Goal: Task Accomplishment & Management: Complete application form

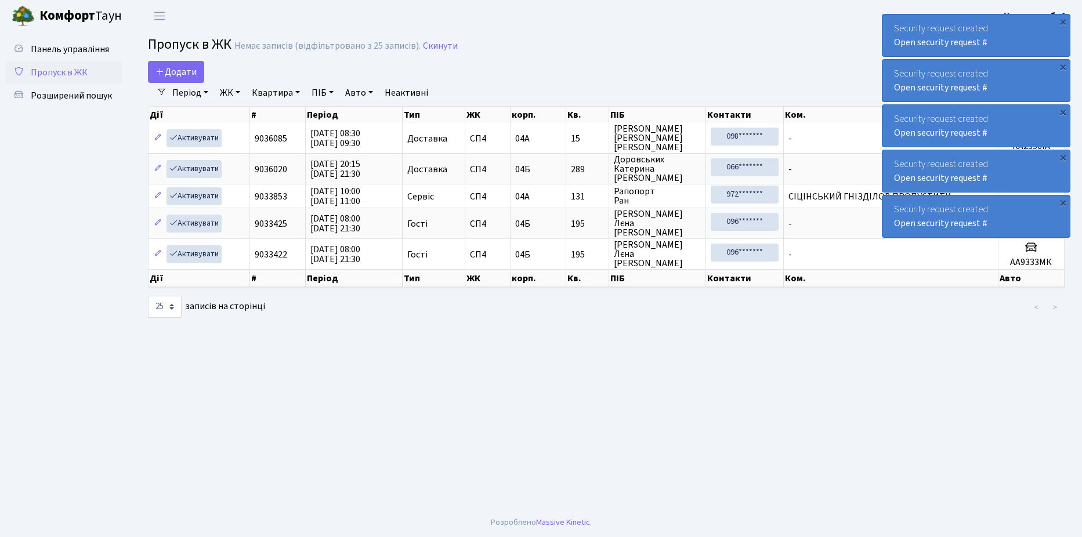
select select "25"
click at [67, 90] on span "Розширений пошук" at bounding box center [71, 95] width 81 height 13
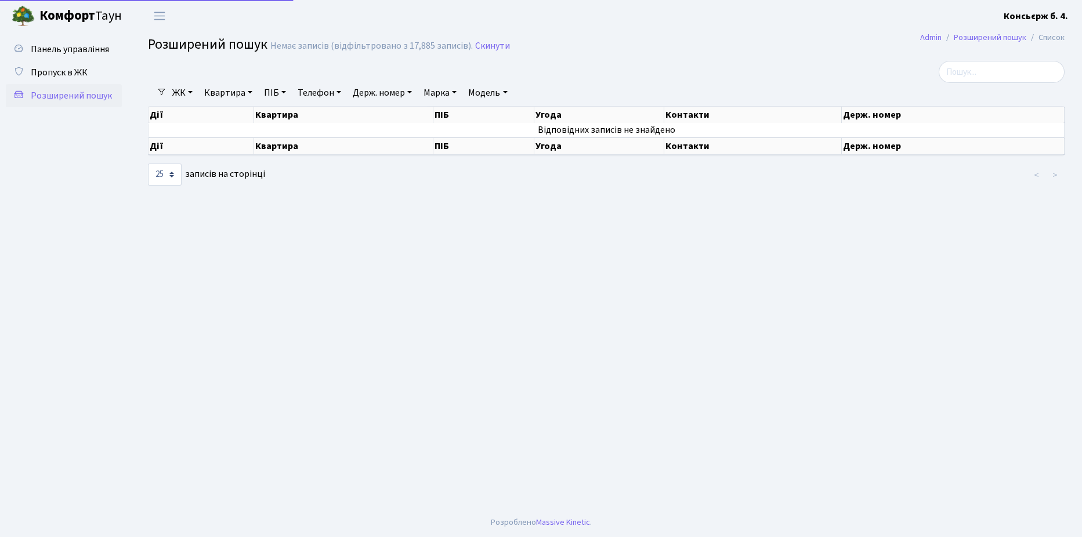
select select "25"
click at [62, 70] on span "Пропуск в ЖК" at bounding box center [59, 72] width 57 height 13
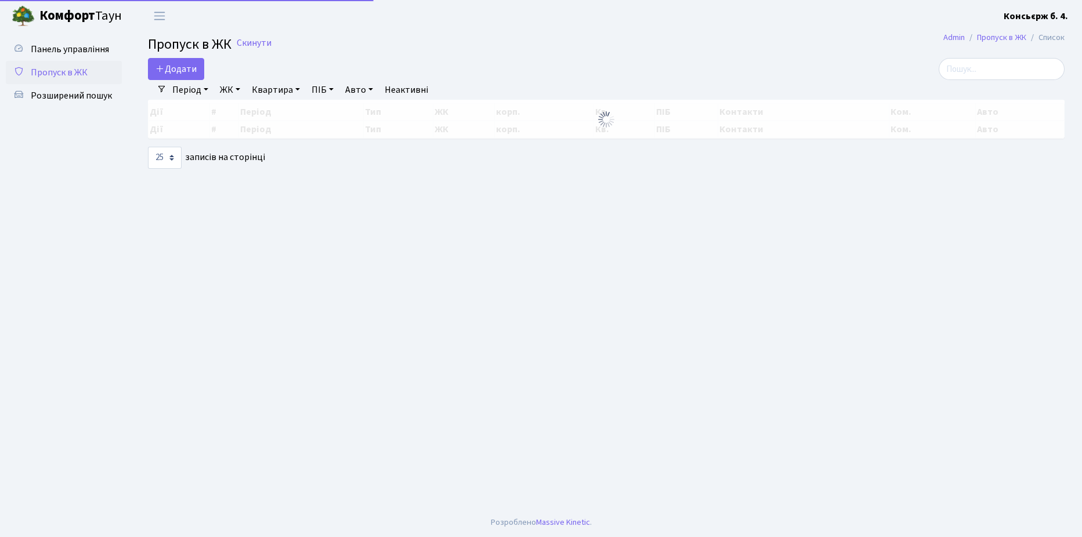
select select "25"
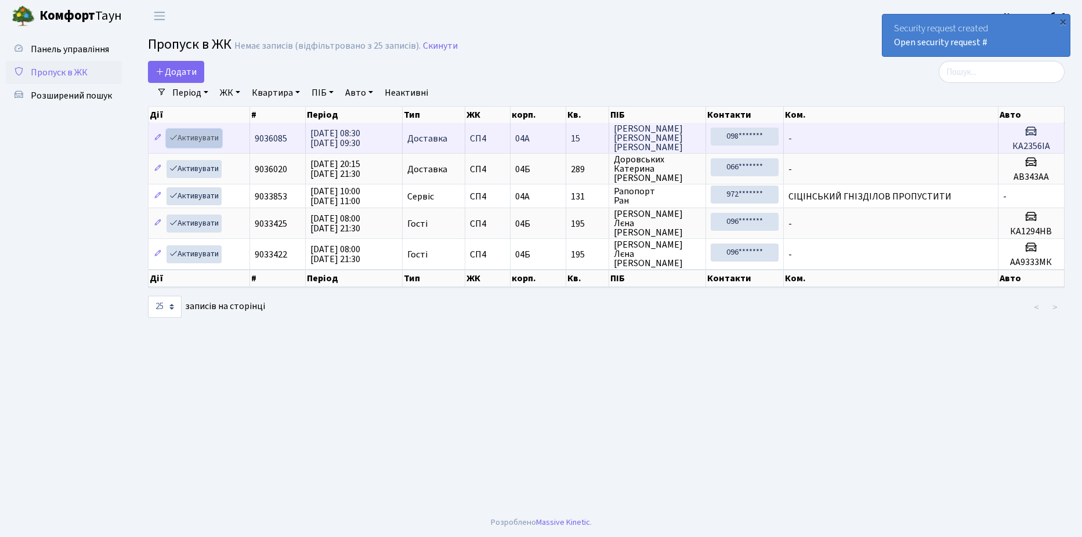
click at [198, 135] on link "Активувати" at bounding box center [194, 138] width 55 height 18
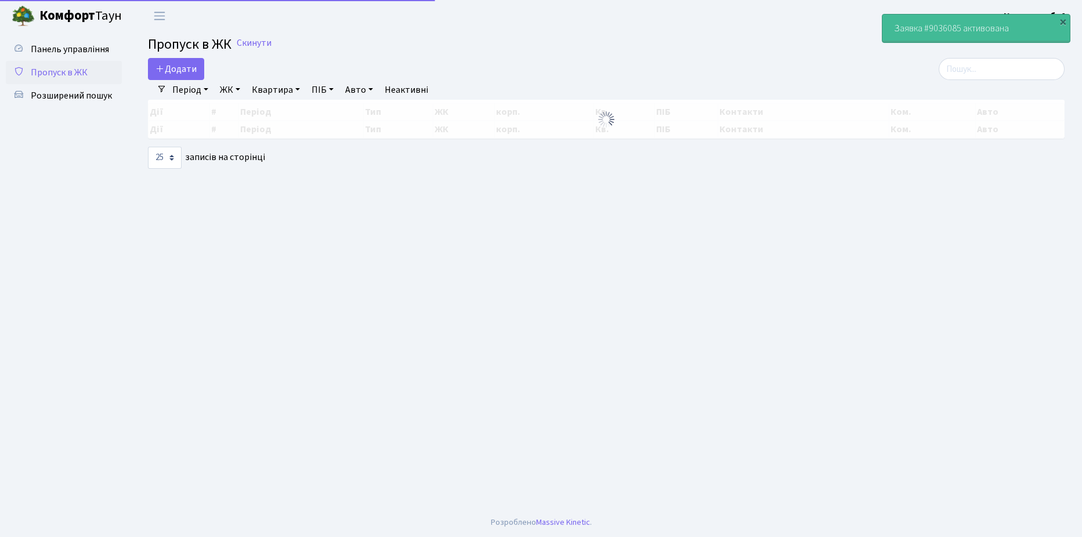
select select "25"
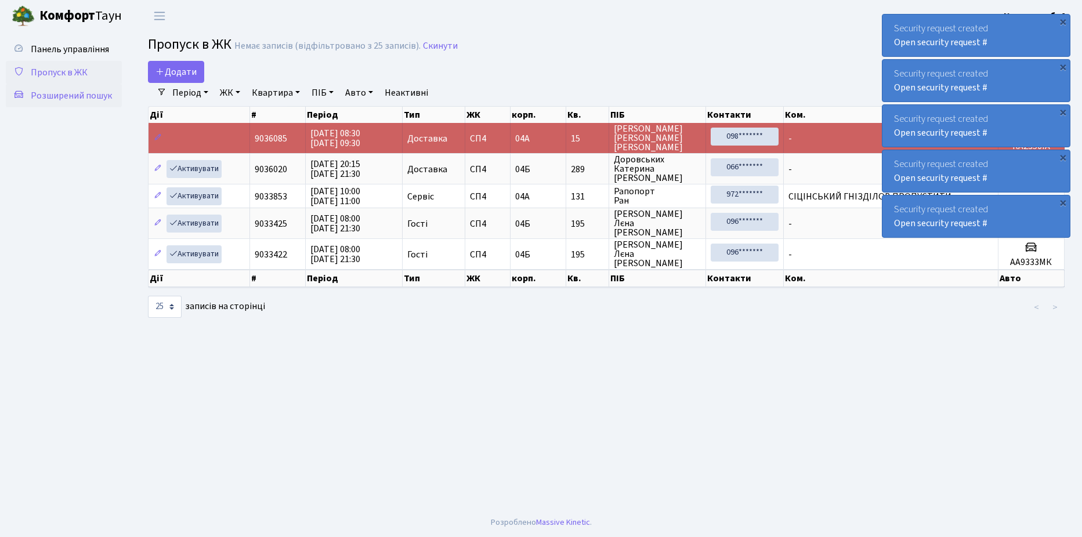
click at [57, 95] on span "Розширений пошук" at bounding box center [71, 95] width 81 height 13
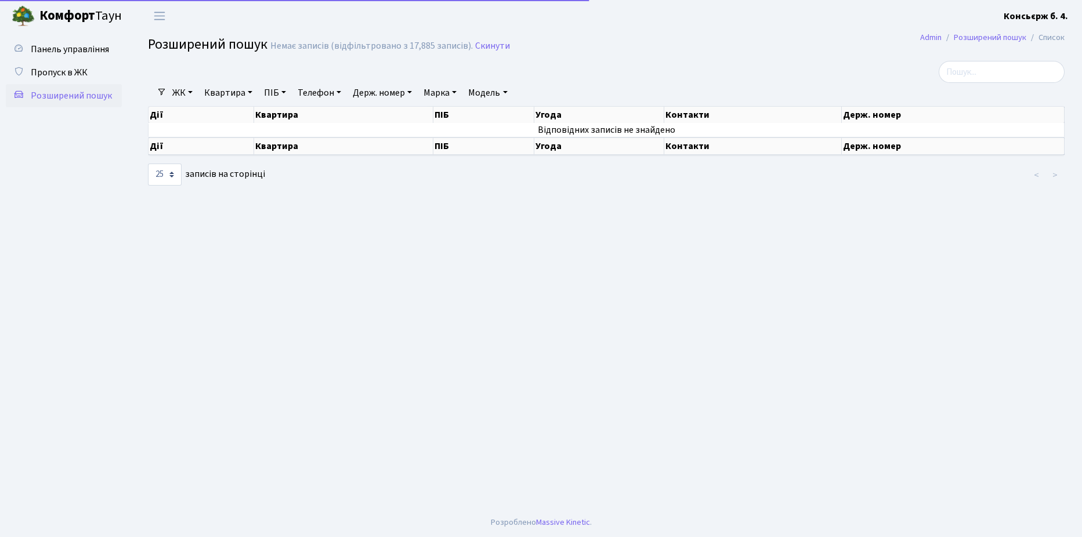
select select "25"
click at [59, 70] on span "Пропуск в ЖК" at bounding box center [59, 72] width 57 height 13
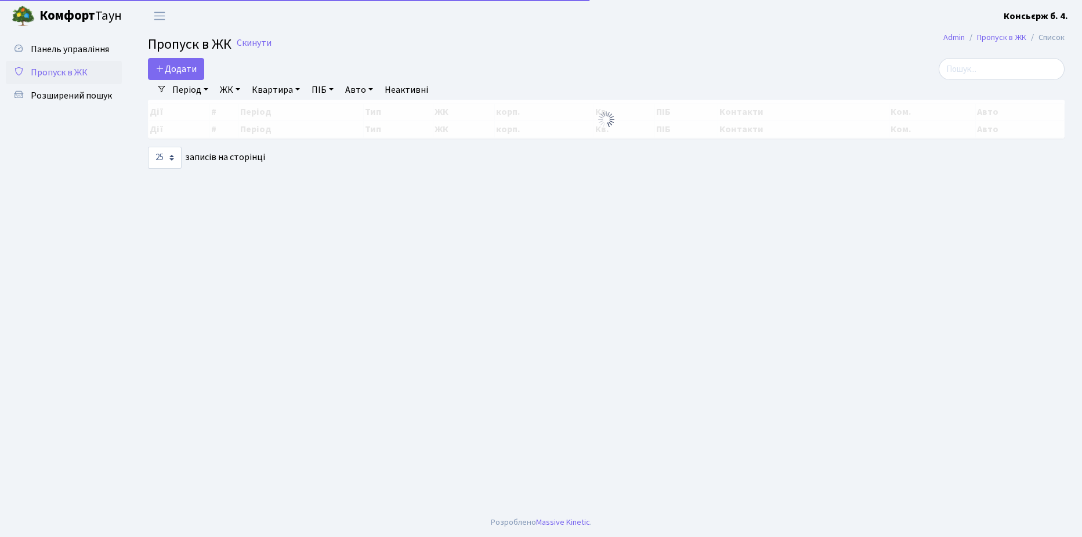
select select "25"
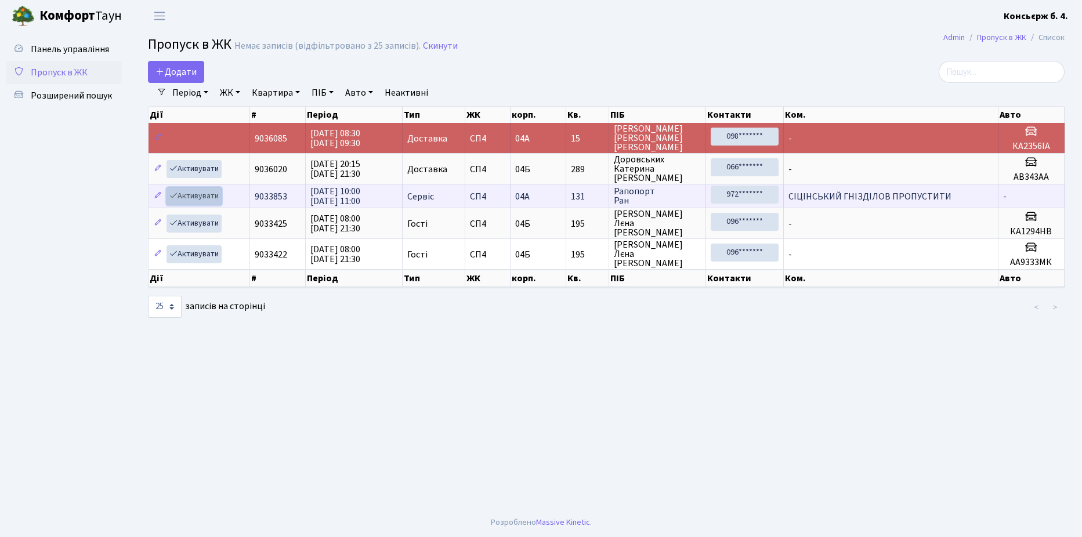
click at [189, 193] on link "Активувати" at bounding box center [194, 196] width 55 height 18
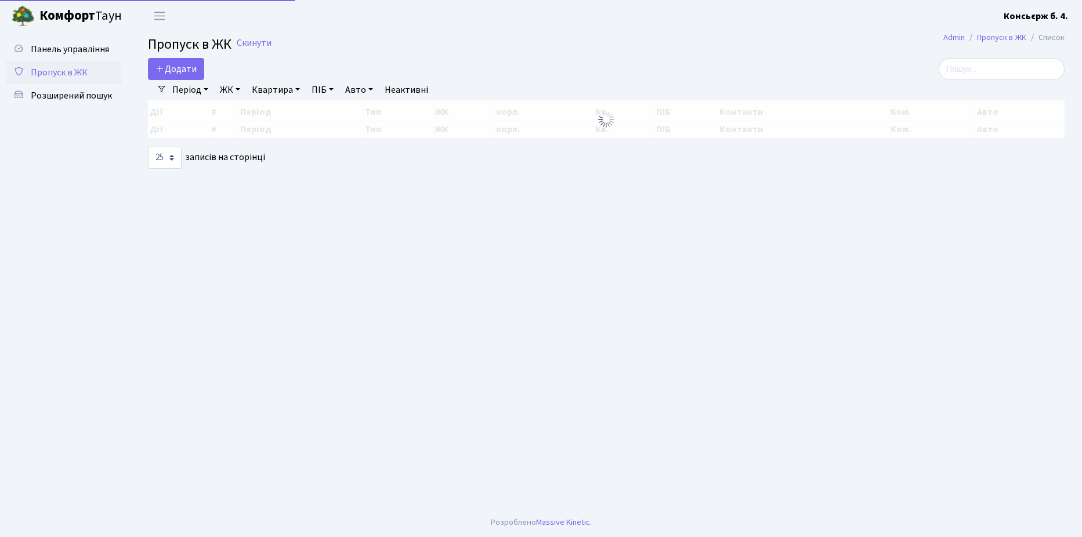
select select "25"
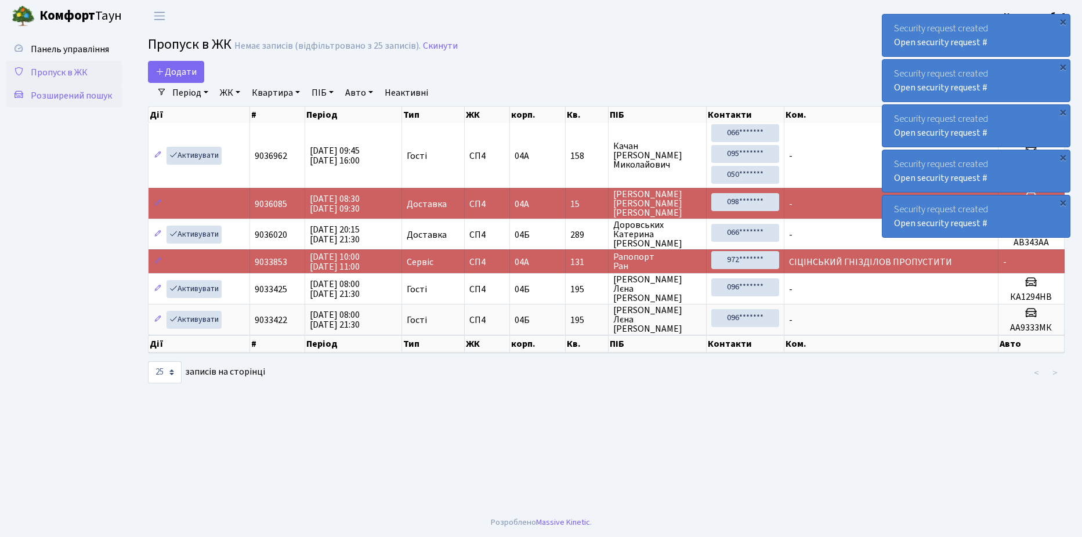
click at [63, 94] on span "Розширений пошук" at bounding box center [71, 95] width 81 height 13
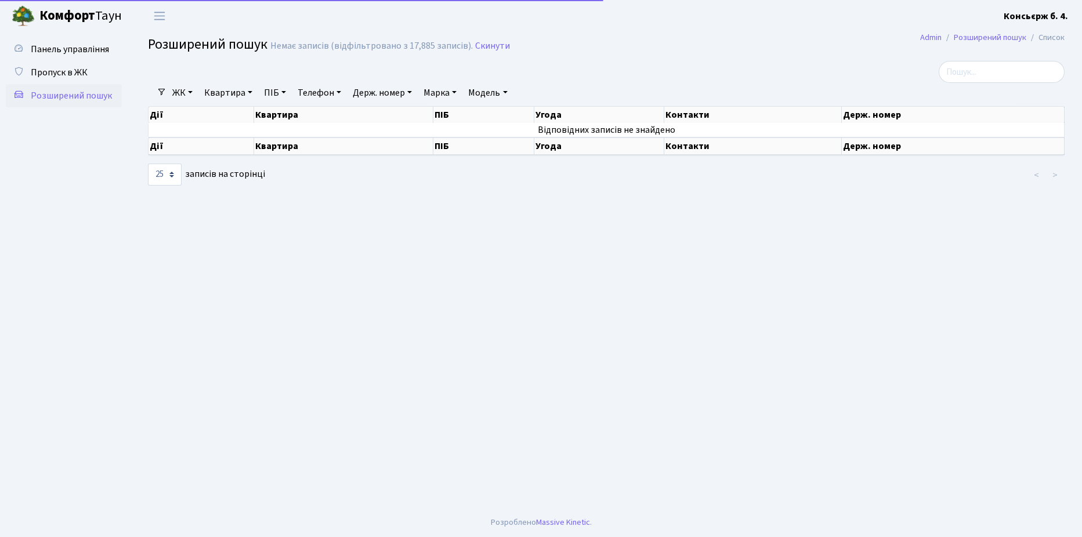
select select "25"
click at [63, 68] on span "Пропуск в ЖК" at bounding box center [59, 72] width 57 height 13
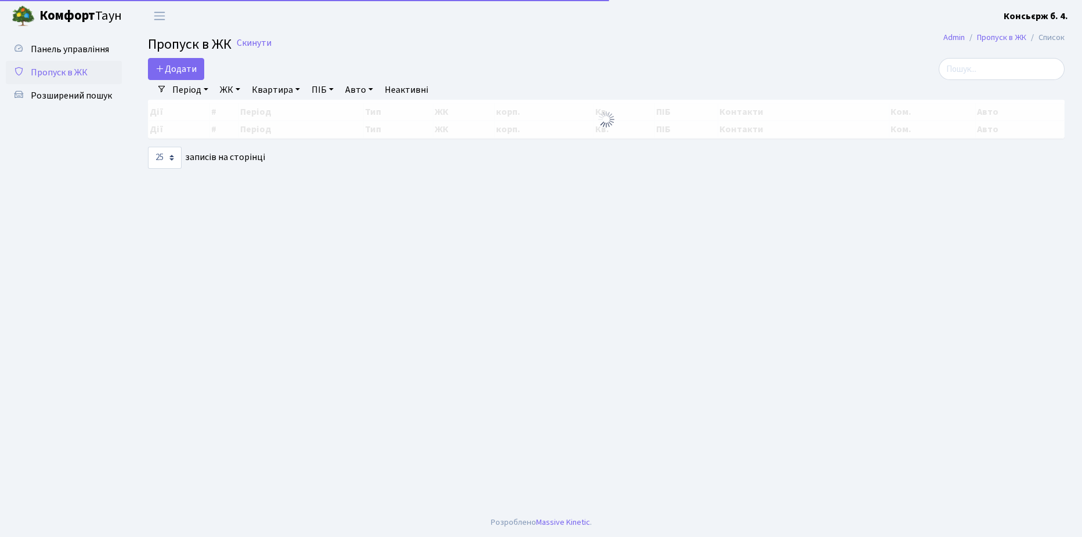
select select "25"
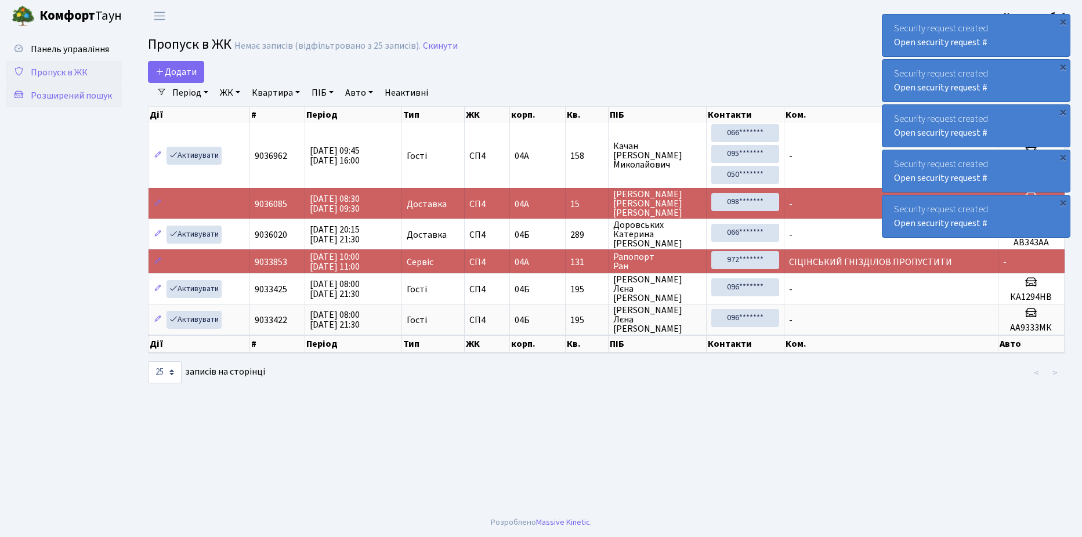
click at [56, 95] on span "Розширений пошук" at bounding box center [71, 95] width 81 height 13
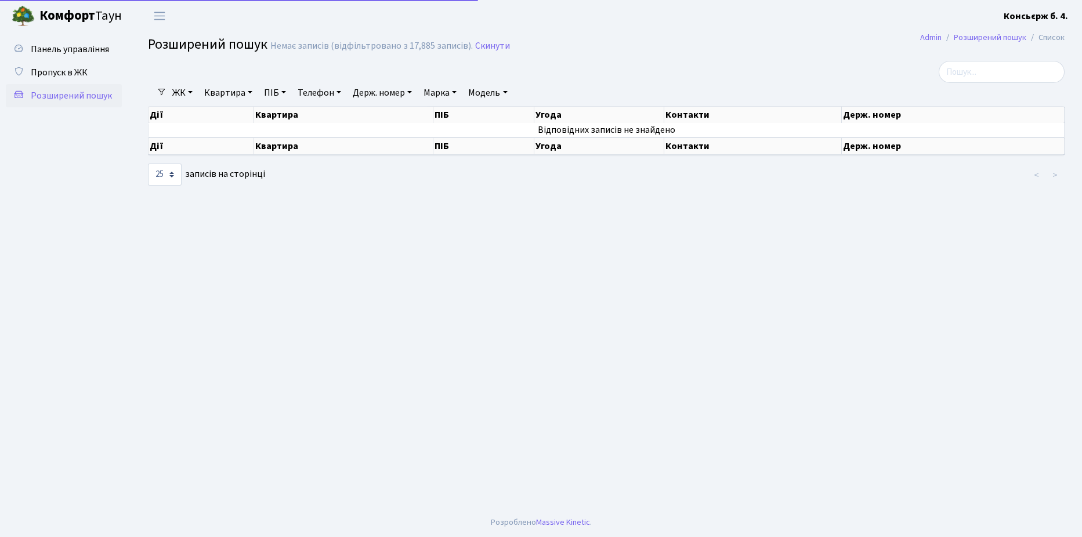
select select "25"
click at [56, 73] on span "Пропуск в ЖК" at bounding box center [59, 72] width 57 height 13
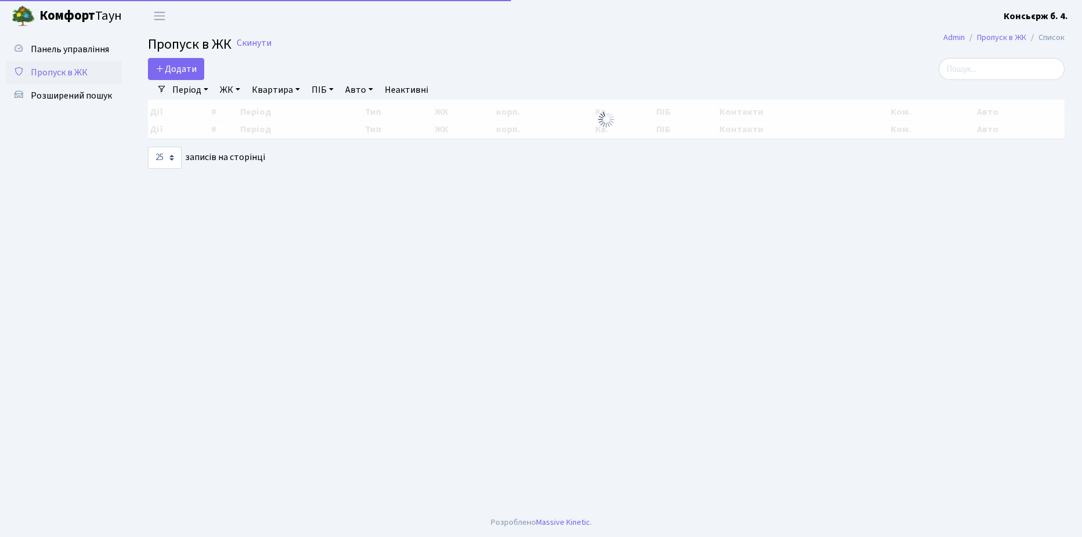
select select "25"
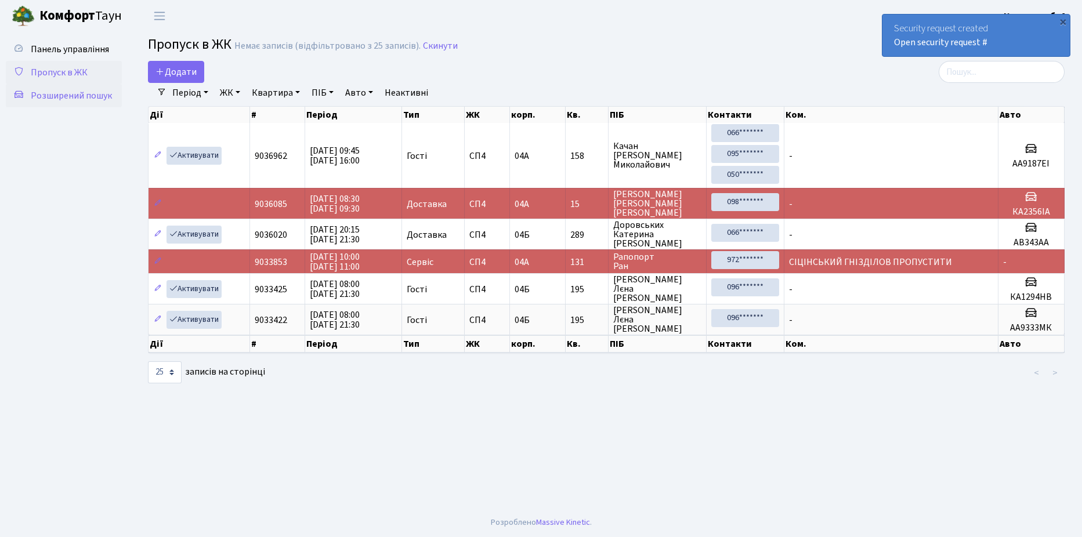
click at [54, 97] on span "Розширений пошук" at bounding box center [71, 95] width 81 height 13
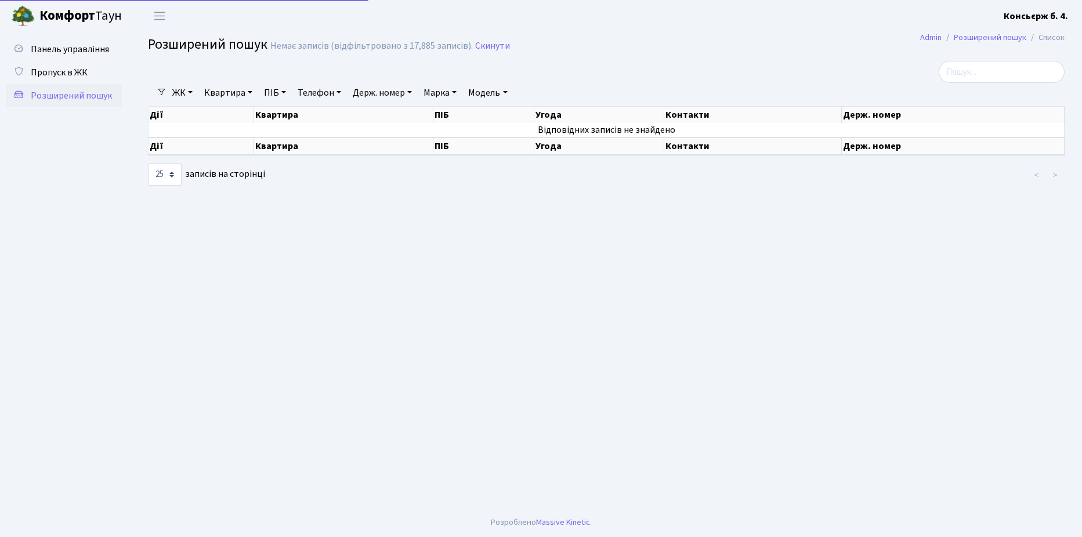
select select "25"
click at [52, 69] on span "Пропуск в ЖК" at bounding box center [59, 72] width 57 height 13
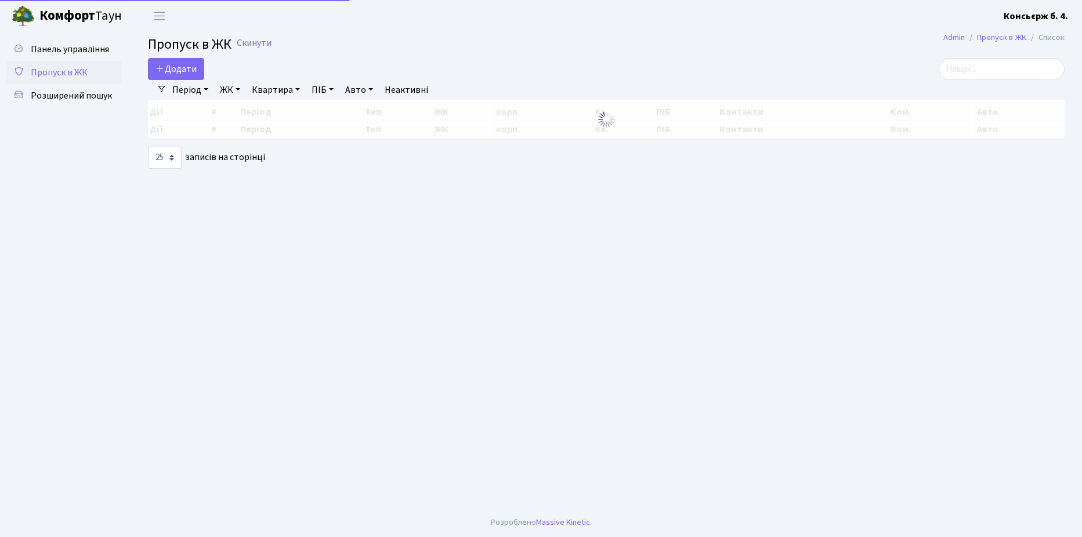
select select "25"
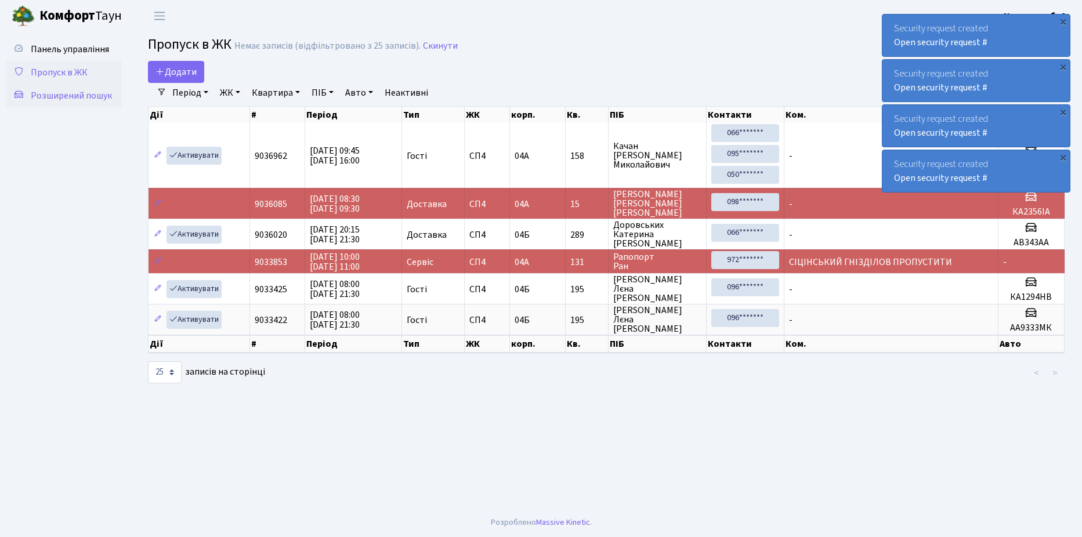
click at [62, 92] on span "Розширений пошук" at bounding box center [71, 95] width 81 height 13
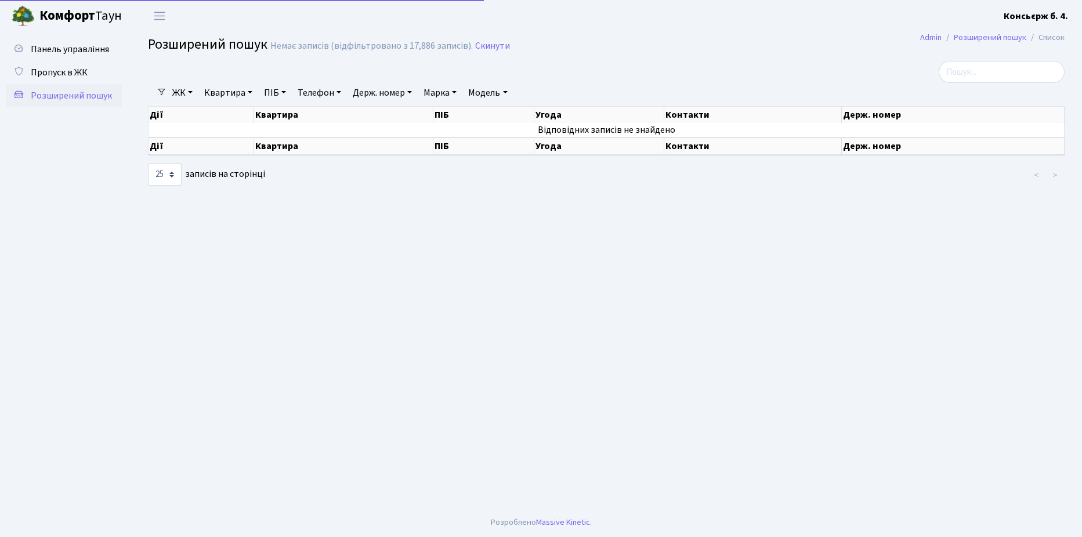
select select "25"
click at [64, 63] on link "Пропуск в ЖК" at bounding box center [64, 72] width 116 height 23
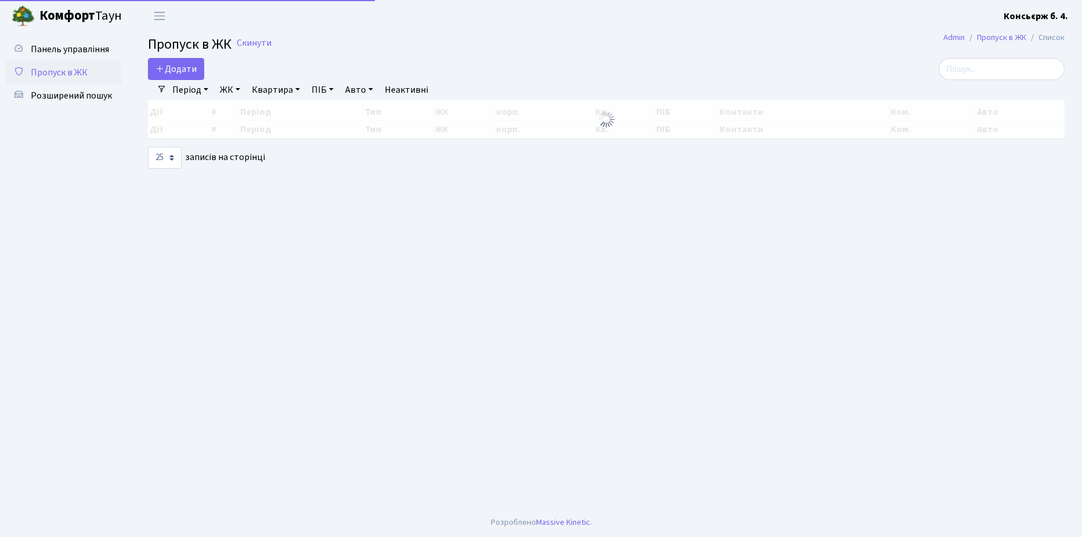
select select "25"
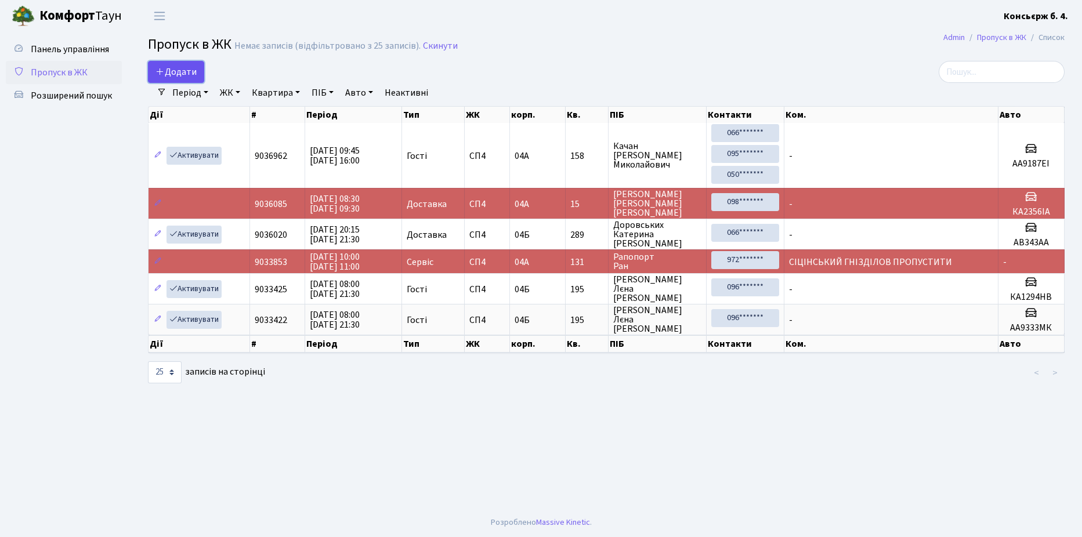
click at [176, 70] on span "Додати" at bounding box center [175, 72] width 41 height 13
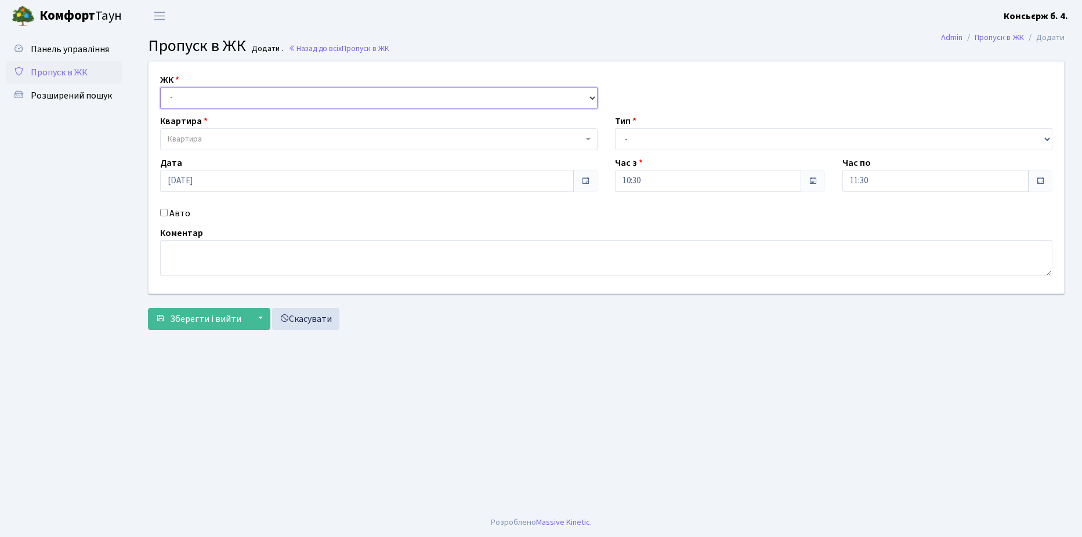
click at [266, 97] on select "- [STREET_ADDRESS]" at bounding box center [378, 98] width 437 height 22
select select "325"
click at [160, 87] on select "- [STREET_ADDRESS]" at bounding box center [378, 98] width 437 height 22
select select
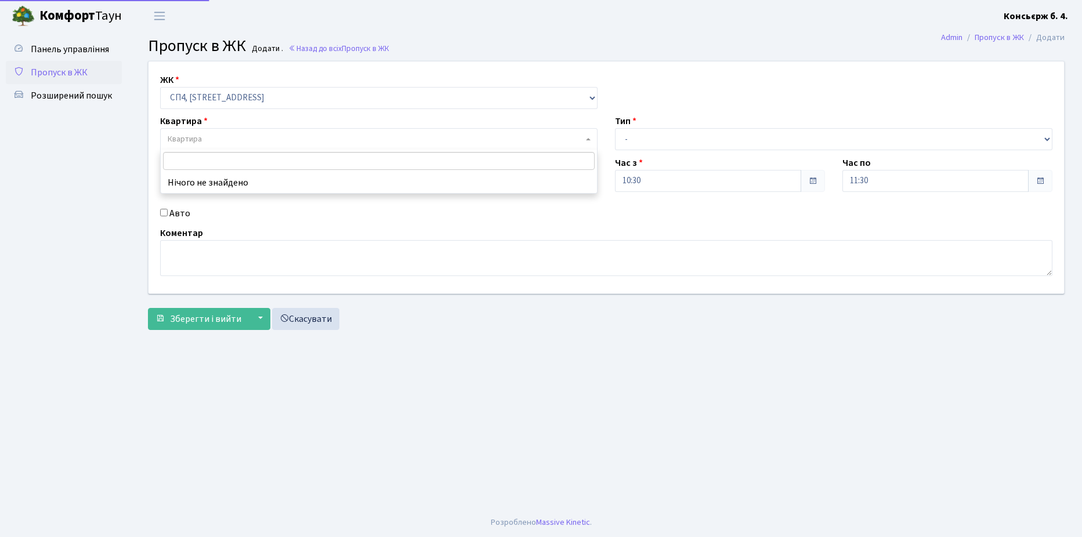
click at [255, 138] on span "Квартира" at bounding box center [375, 139] width 415 height 12
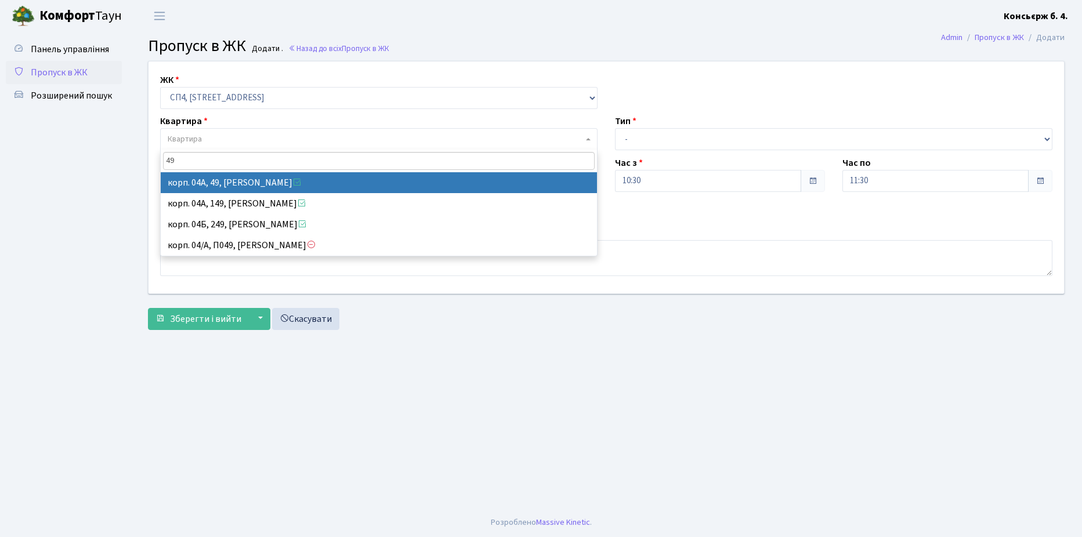
type input "49"
select select "21077"
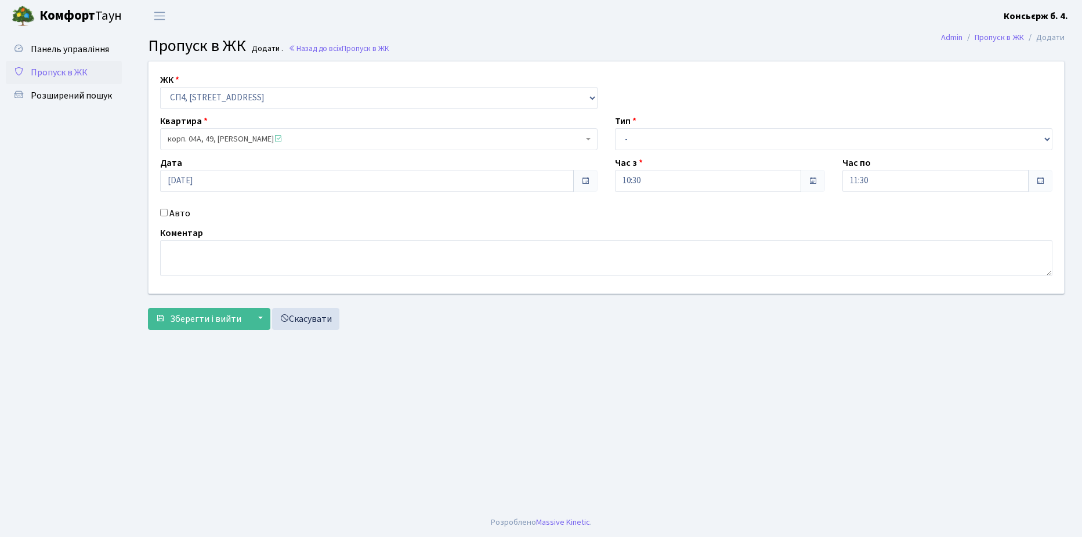
click at [164, 211] on input "Авто" at bounding box center [164, 213] width 8 height 8
checkbox input "true"
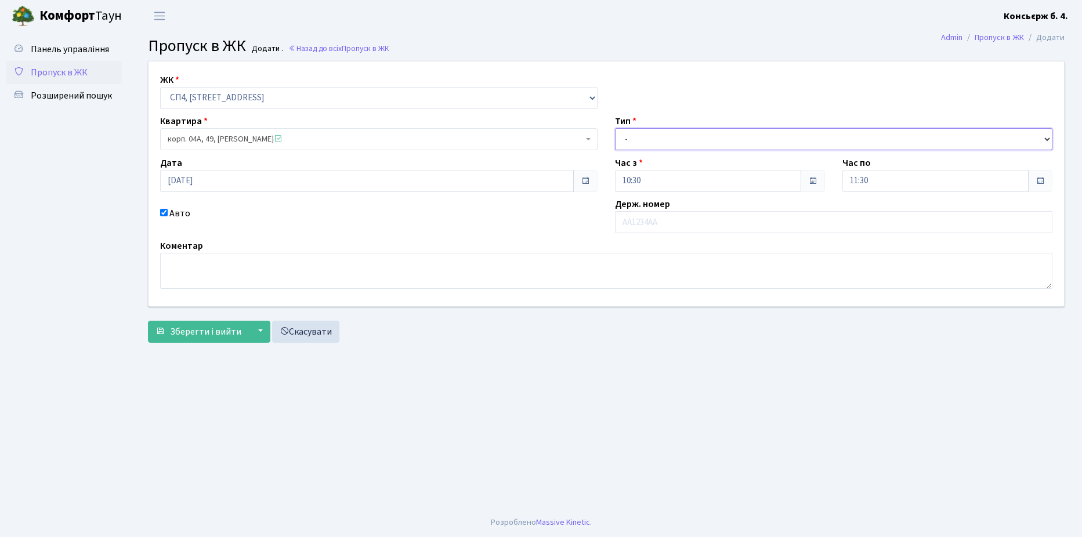
click at [737, 135] on select "- Доставка Таксі Гості Сервіс" at bounding box center [833, 139] width 437 height 22
select select "18"
click at [615, 128] on select "- Доставка Таксі Гості Сервіс" at bounding box center [833, 139] width 437 height 22
click at [678, 223] on input "text" at bounding box center [833, 222] width 437 height 22
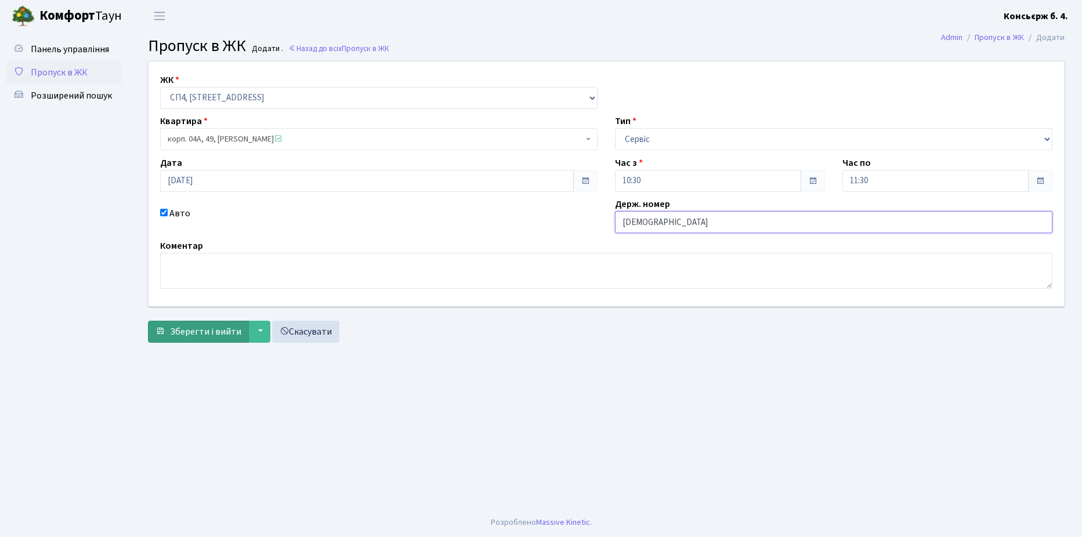
type input "[DEMOGRAPHIC_DATA]"
click at [202, 330] on span "Зберегти і вийти" at bounding box center [205, 331] width 71 height 13
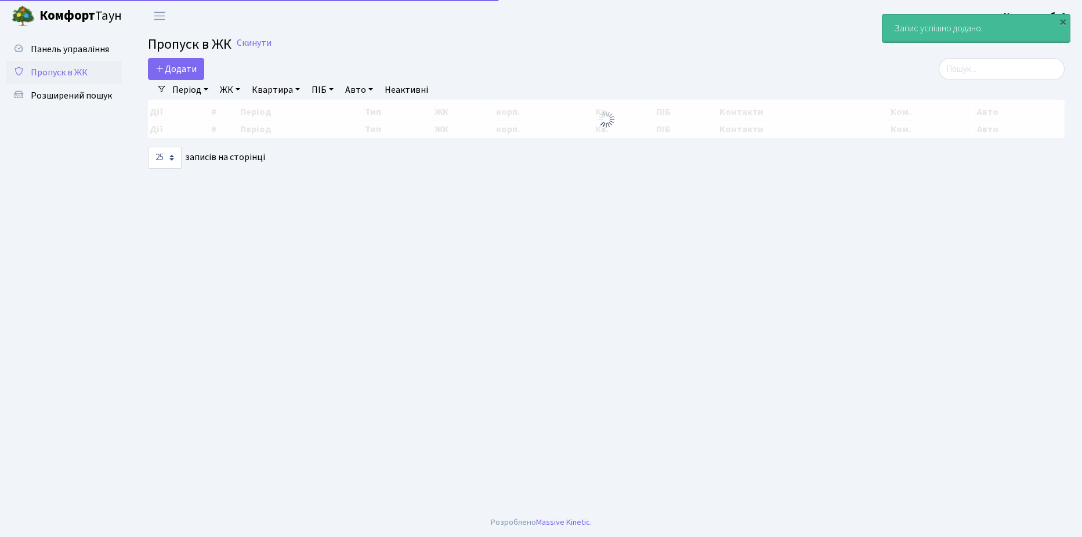
select select "25"
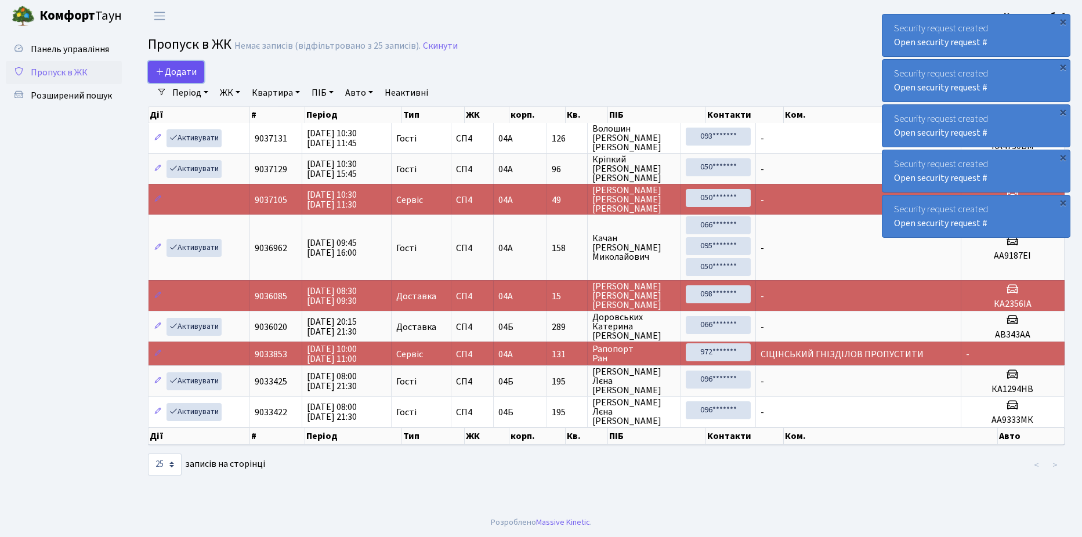
click at [173, 64] on link "Додати" at bounding box center [176, 72] width 56 height 22
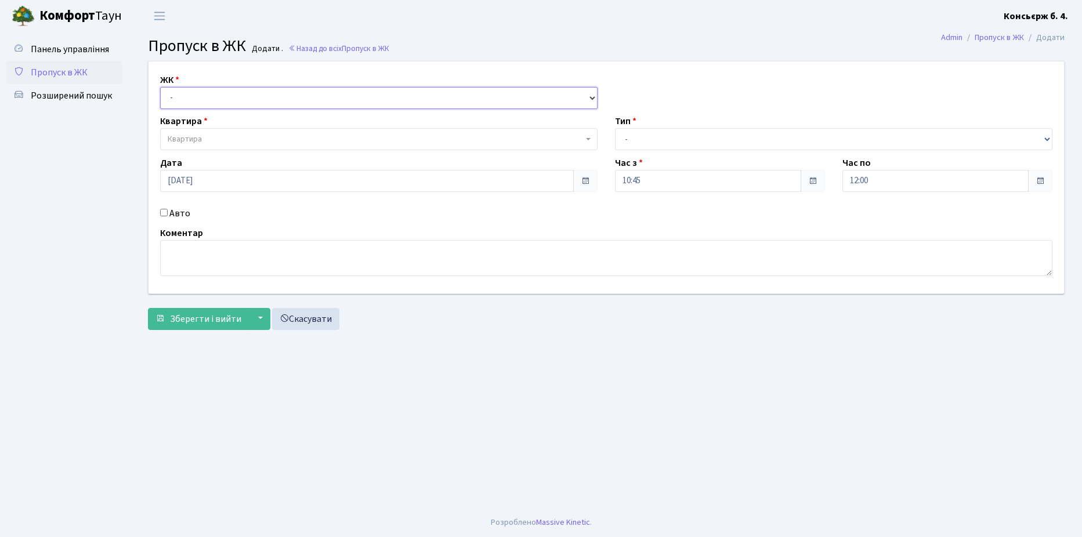
click at [237, 95] on select "- [STREET_ADDRESS]" at bounding box center [378, 98] width 437 height 22
select select "325"
click at [160, 87] on select "- [STREET_ADDRESS]" at bounding box center [378, 98] width 437 height 22
select select
click at [237, 137] on span "Квартира" at bounding box center [375, 139] width 415 height 12
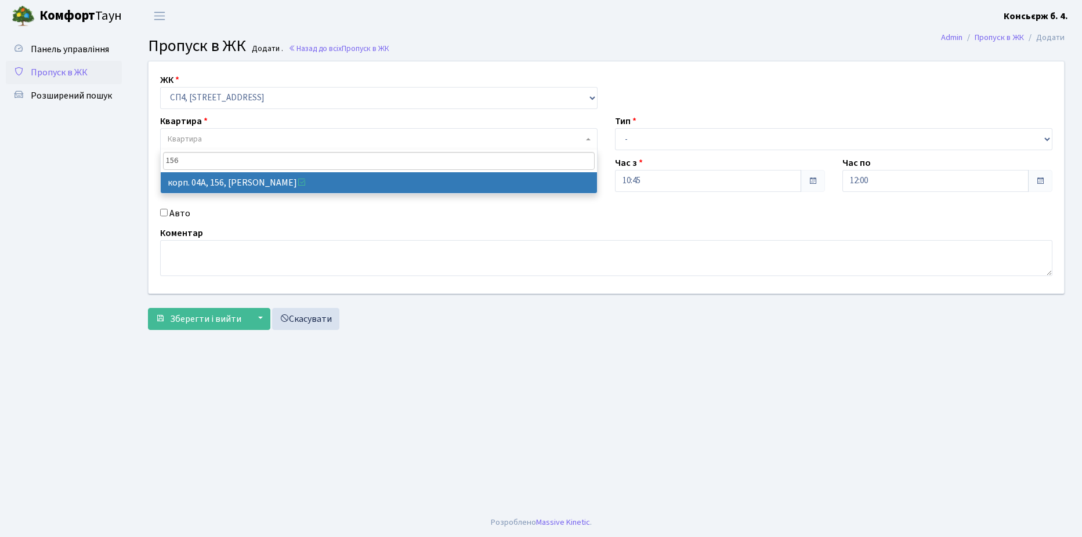
type input "156"
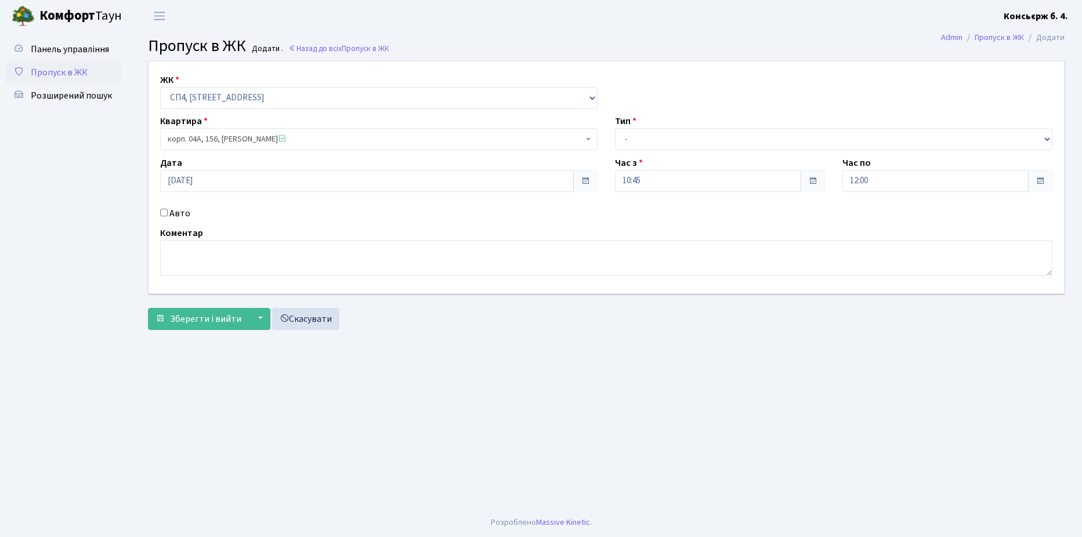
select select "21184"
click at [162, 211] on input "Авто" at bounding box center [164, 213] width 8 height 8
checkbox input "true"
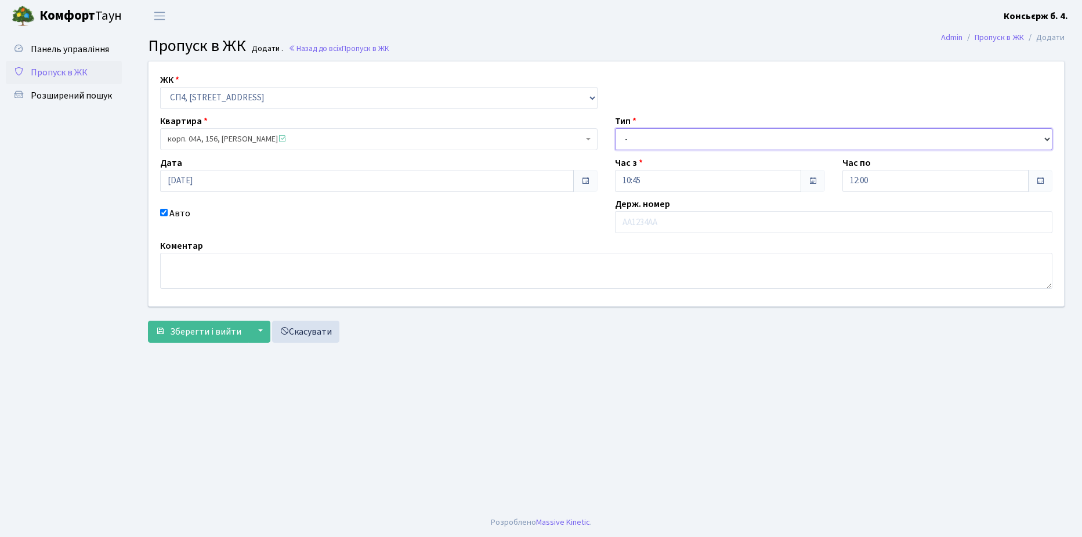
click at [652, 137] on select "- Доставка Таксі Гості Сервіс" at bounding box center [833, 139] width 437 height 22
select select "1"
click at [615, 128] on select "- Доставка Таксі Гості Сервіс" at bounding box center [833, 139] width 437 height 22
click at [677, 222] on input "text" at bounding box center [833, 222] width 437 height 22
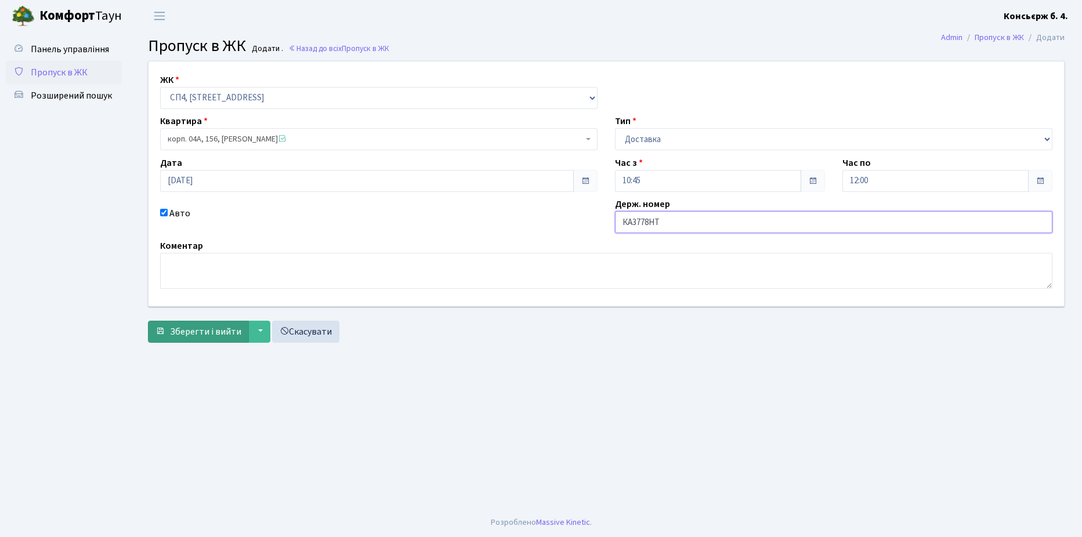
type input "КА3778НТ"
click at [205, 331] on span "Зберегти і вийти" at bounding box center [205, 331] width 71 height 13
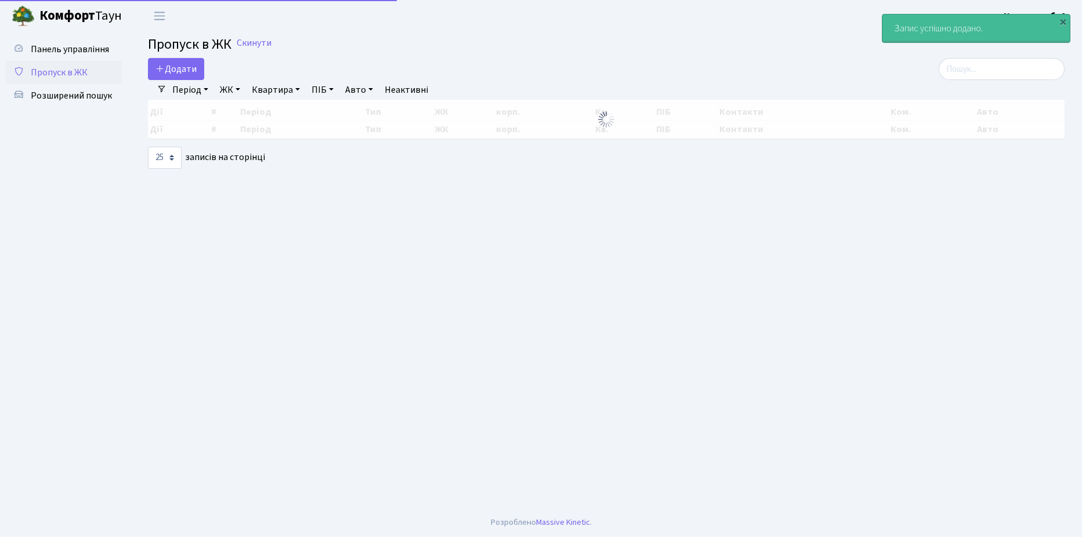
select select "25"
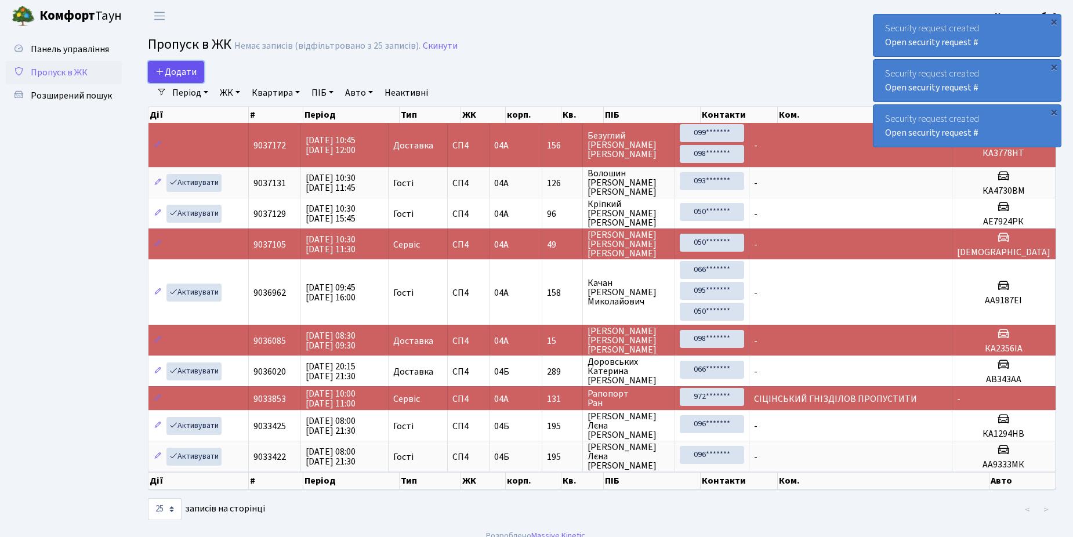
click at [167, 67] on span "Додати" at bounding box center [175, 72] width 41 height 13
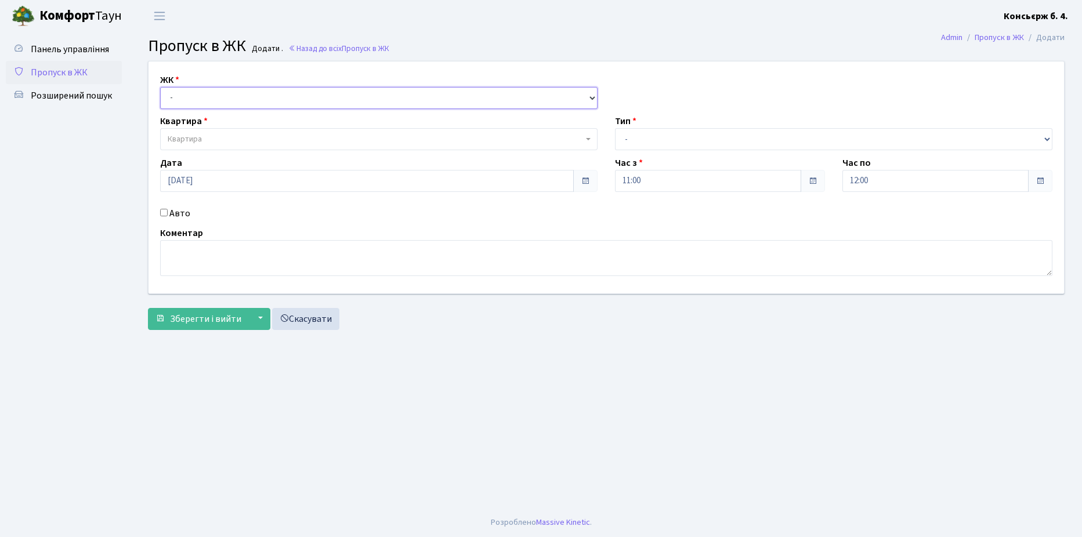
click at [225, 96] on select "- [STREET_ADDRESS]" at bounding box center [378, 98] width 437 height 22
select select "325"
click at [160, 87] on select "- [STREET_ADDRESS]" at bounding box center [378, 98] width 437 height 22
select select
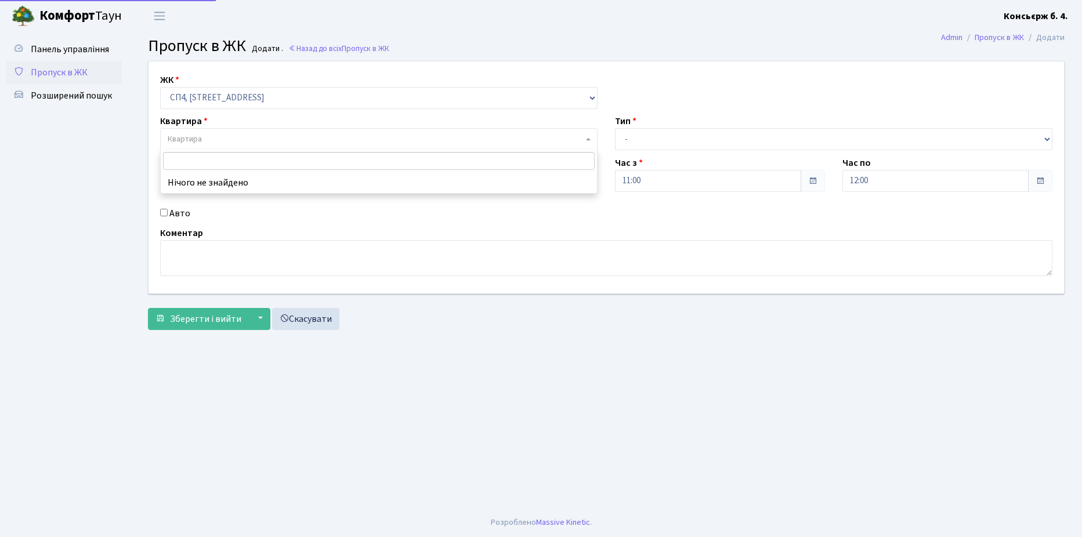
click at [232, 136] on span "Квартира" at bounding box center [375, 139] width 415 height 12
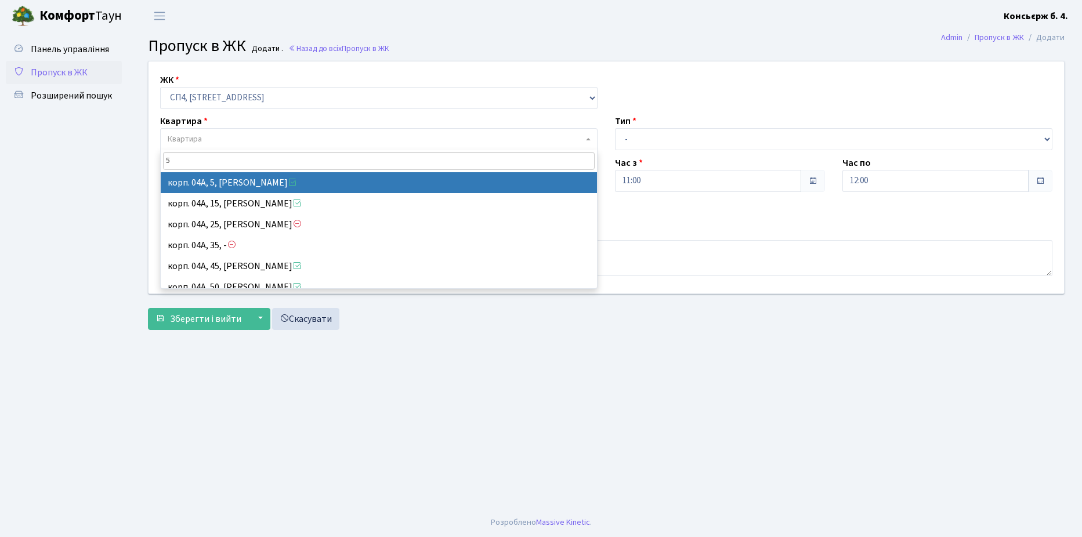
type input "5"
select select "21033"
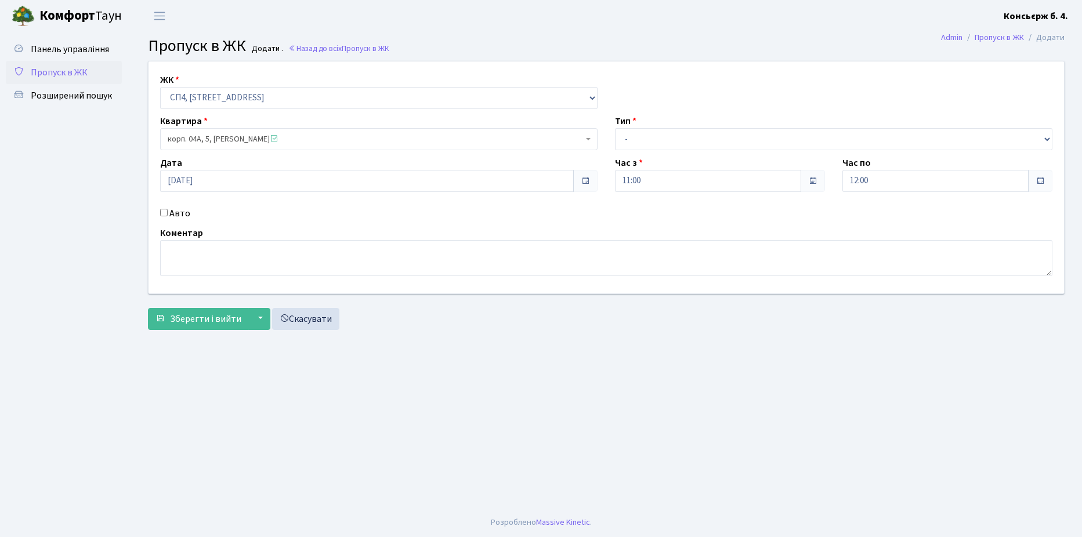
click at [162, 211] on input "Авто" at bounding box center [164, 213] width 8 height 8
checkbox input "true"
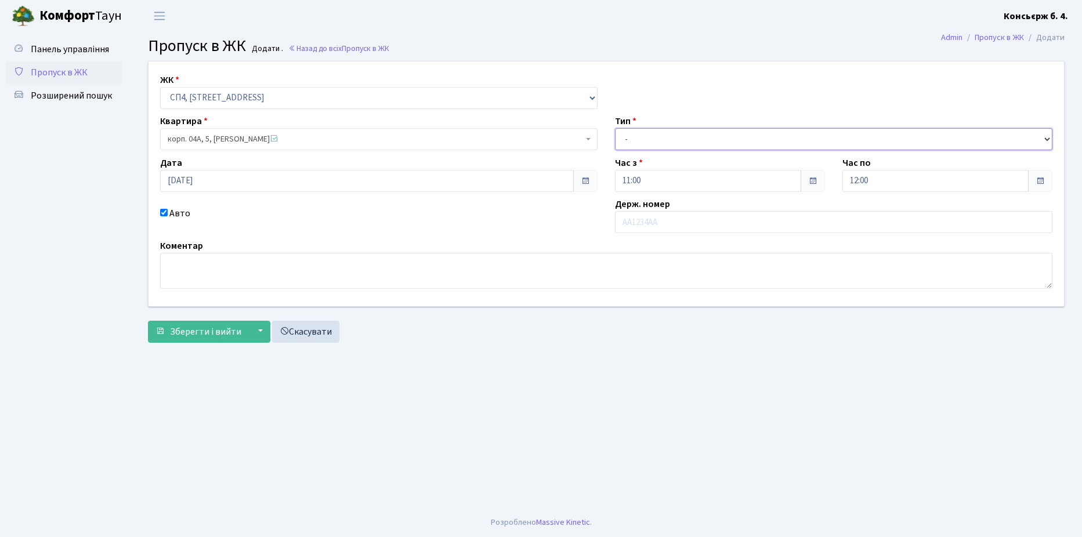
click at [708, 136] on select "- Доставка Таксі Гості Сервіс" at bounding box center [833, 139] width 437 height 22
select select "18"
click at [615, 128] on select "- Доставка Таксі Гості Сервіс" at bounding box center [833, 139] width 437 height 22
click at [689, 222] on input "text" at bounding box center [833, 222] width 437 height 22
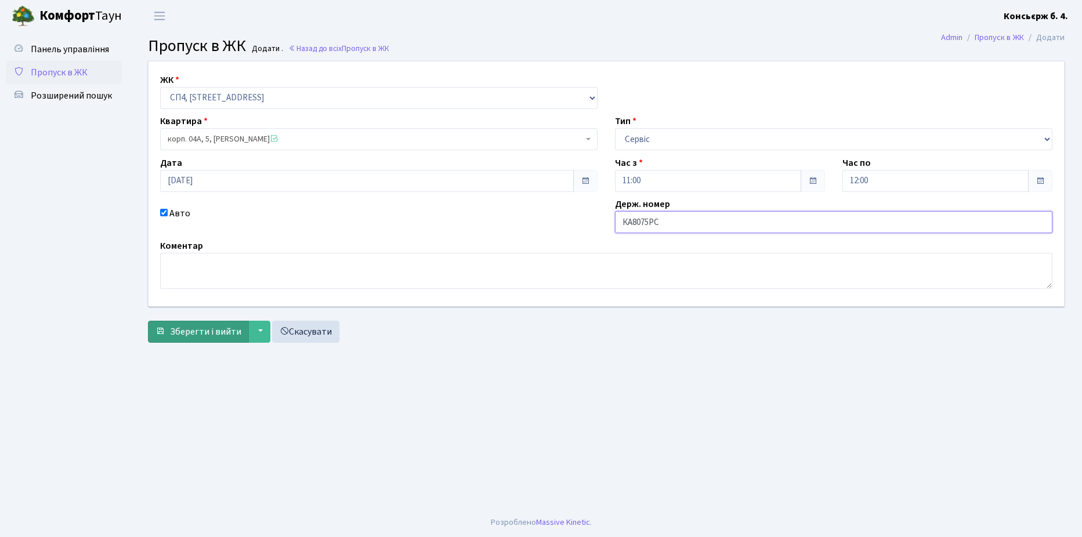
type input "КА8075РС"
click at [202, 331] on span "Зберегти і вийти" at bounding box center [205, 331] width 71 height 13
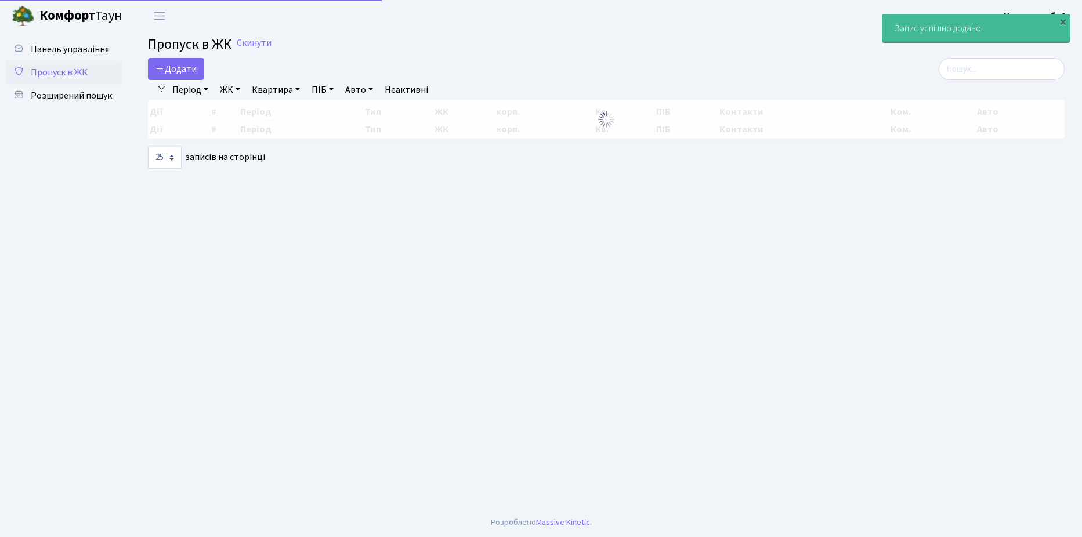
select select "25"
